Goal: Transaction & Acquisition: Purchase product/service

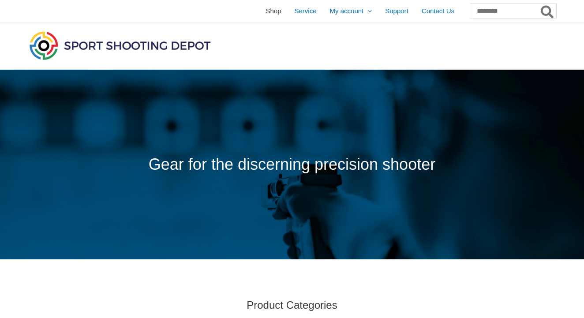
click at [266, 12] on span "Shop" at bounding box center [273, 11] width 15 height 22
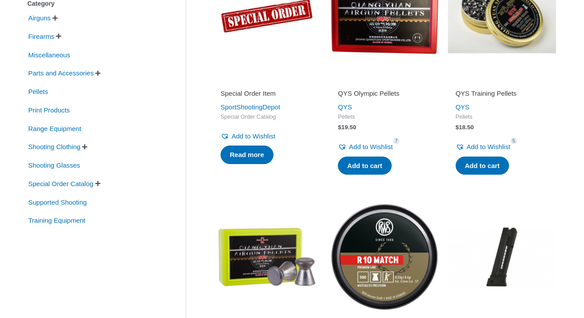
scroll to position [226, 0]
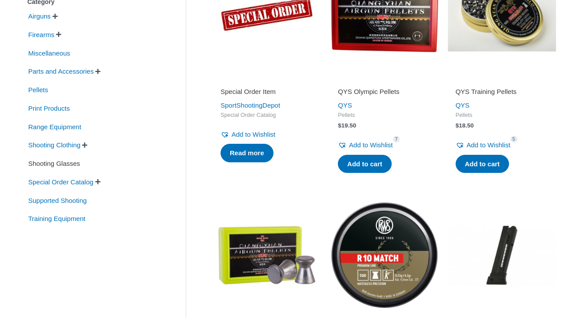
click at [47, 164] on span "Shooting Glasses" at bounding box center [54, 163] width 54 height 15
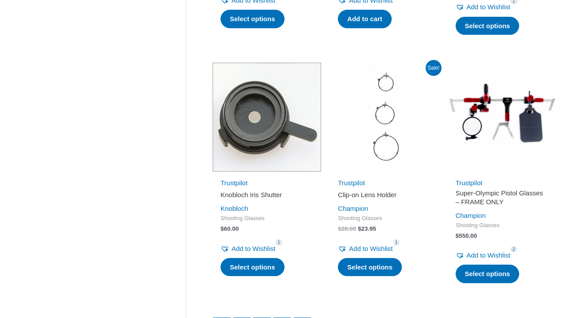
scroll to position [1117, 0]
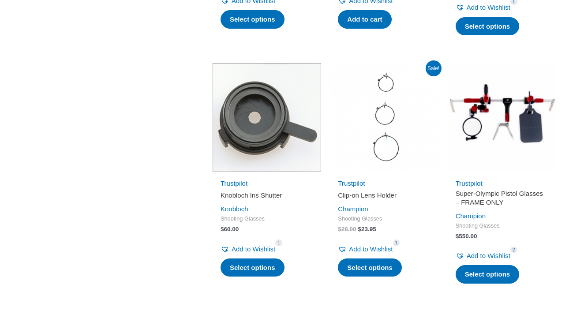
click at [530, 126] on img at bounding box center [502, 117] width 109 height 109
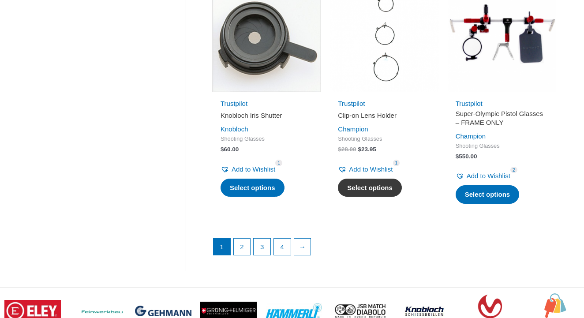
scroll to position [1201, 0]
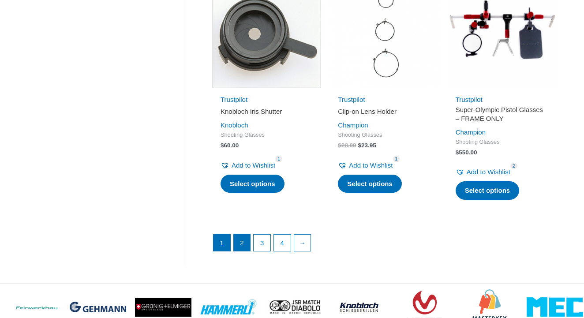
click at [243, 241] on link "2" at bounding box center [242, 243] width 17 height 17
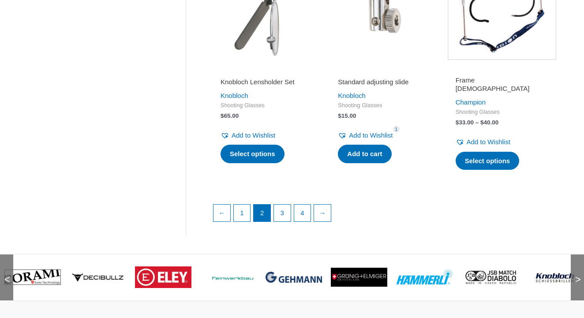
scroll to position [1169, 0]
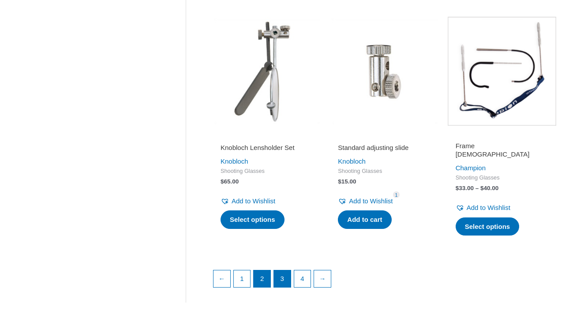
click at [285, 271] on link "3" at bounding box center [282, 279] width 17 height 17
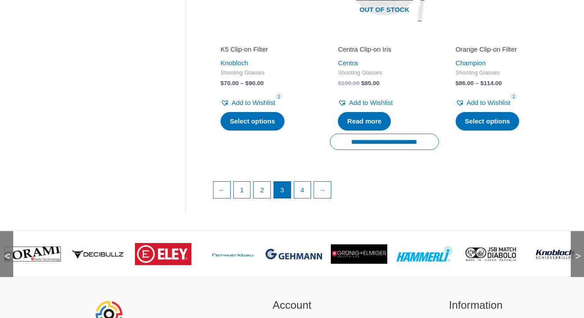
scroll to position [1215, 0]
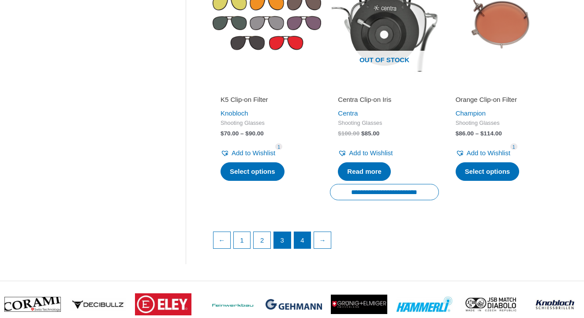
click at [307, 241] on link "4" at bounding box center [302, 240] width 17 height 17
